Goal: Information Seeking & Learning: Understand process/instructions

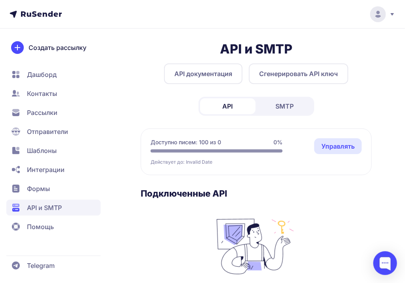
click at [391, 12] on icon at bounding box center [392, 14] width 6 height 6
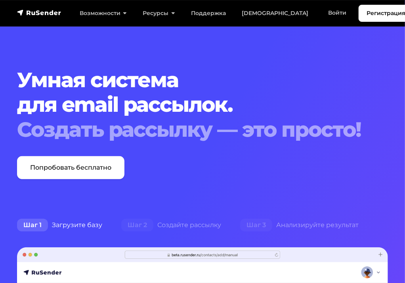
scroll to position [3881, 0]
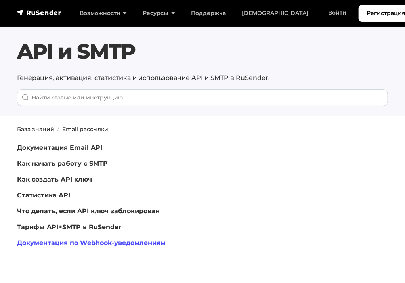
click at [92, 243] on link "Документация по Webhook-уведомлениям" at bounding box center [91, 243] width 149 height 8
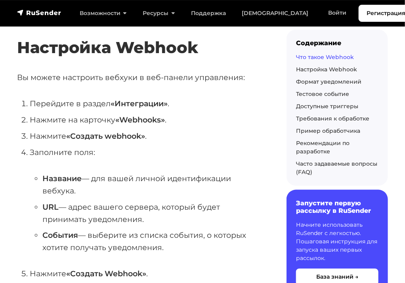
scroll to position [243, 0]
